Goal: Transaction & Acquisition: Subscribe to service/newsletter

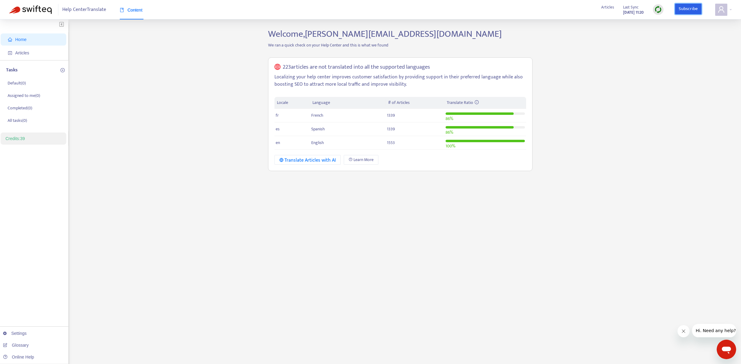
click at [689, 13] on link "Subscribe" at bounding box center [688, 9] width 27 height 11
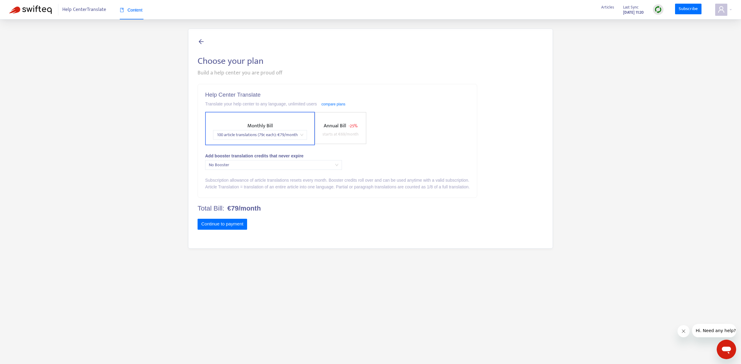
click at [339, 127] on span "Annual Bill" at bounding box center [335, 126] width 22 height 9
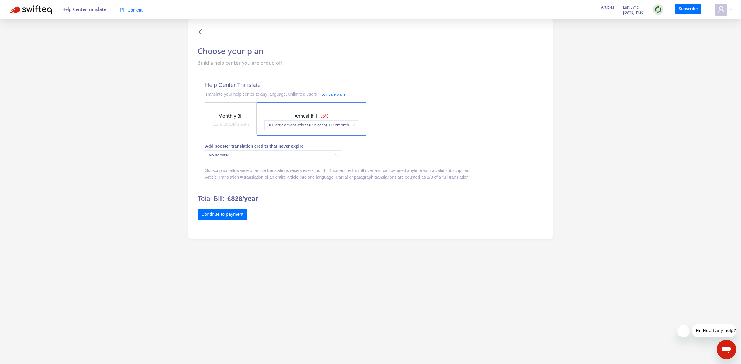
scroll to position [13, 0]
click at [226, 213] on button "Continue to payment" at bounding box center [223, 211] width 50 height 11
